Goal: Task Accomplishment & Management: Use online tool/utility

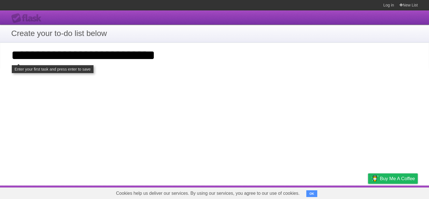
type input "**********"
click input "**********" at bounding box center [0, 0] width 0 height 0
click at [127, 68] on input "**********" at bounding box center [214, 55] width 429 height 26
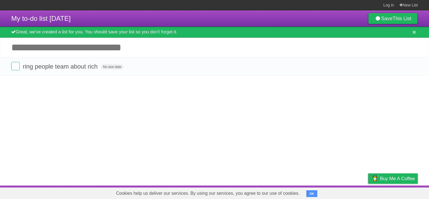
click at [91, 50] on input "Add another task" at bounding box center [214, 48] width 429 height 20
